Goal: Task Accomplishment & Management: Manage account settings

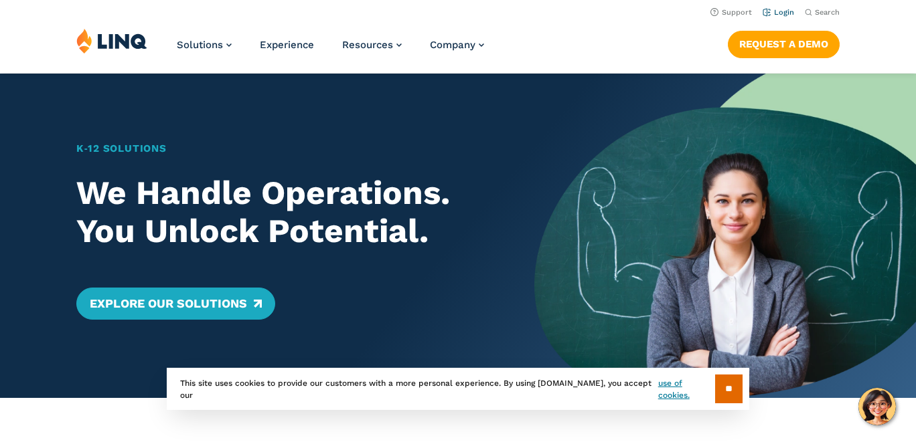
click at [778, 11] on link "Login" at bounding box center [777, 12] width 31 height 9
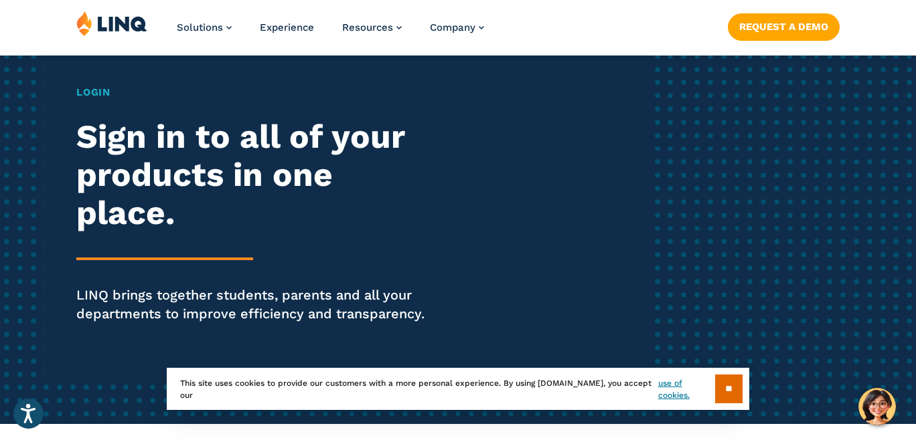
scroll to position [118, 0]
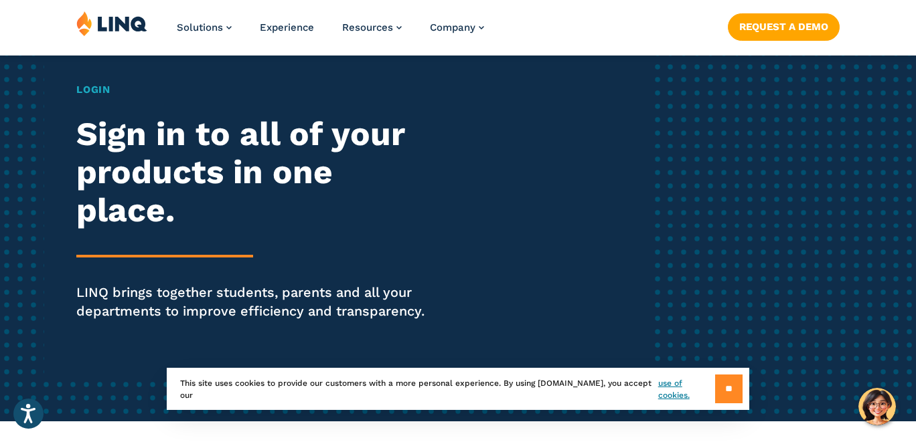
click at [726, 384] on input "**" at bounding box center [728, 389] width 27 height 29
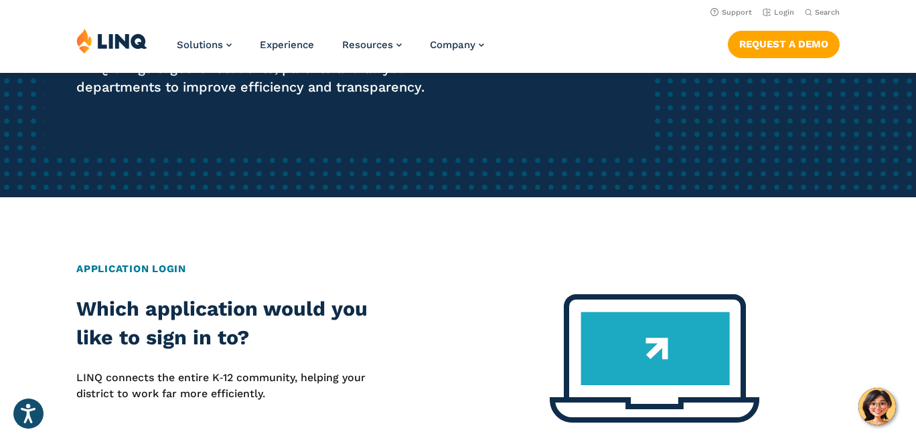
scroll to position [329, 0]
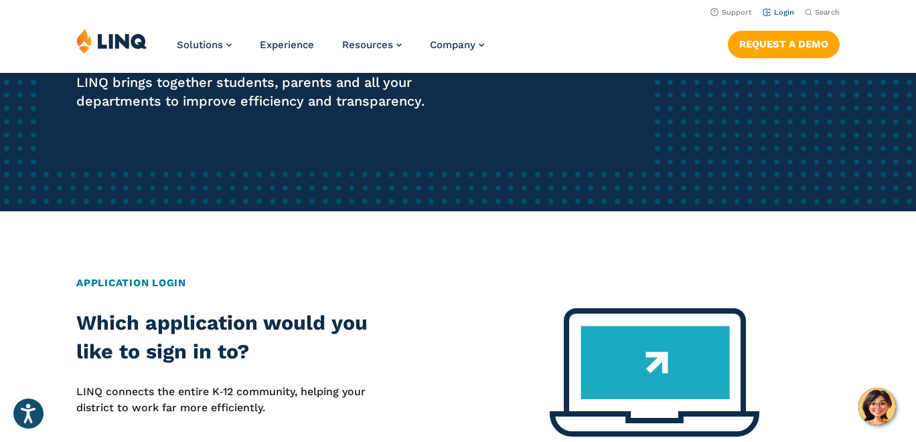
click at [782, 13] on link "Login" at bounding box center [777, 12] width 31 height 9
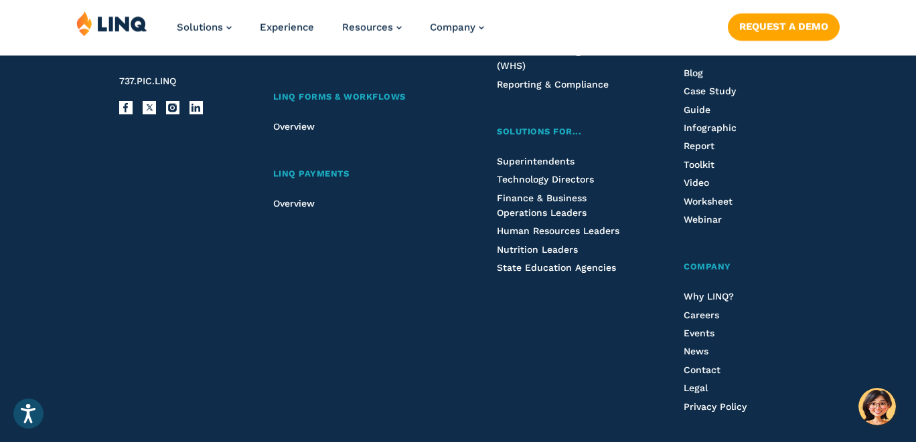
scroll to position [1734, 0]
